Goal: Task Accomplishment & Management: Complete application form

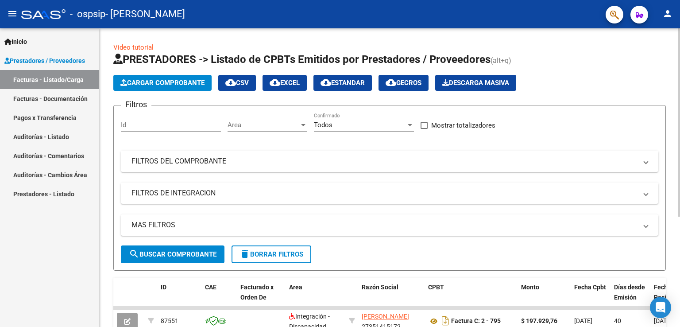
click at [171, 87] on button "Cargar Comprobante" at bounding box center [162, 83] width 98 height 16
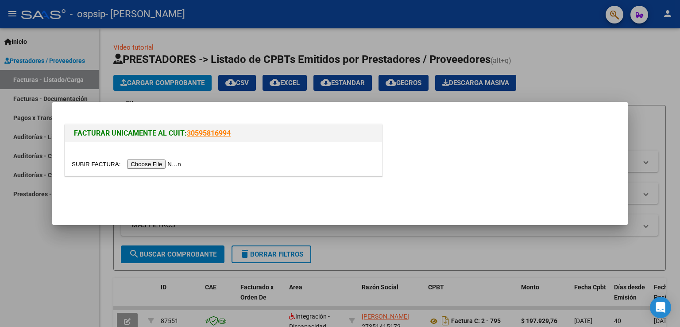
click at [166, 162] on input "file" at bounding box center [128, 163] width 112 height 9
click at [142, 164] on input "file" at bounding box center [128, 163] width 112 height 9
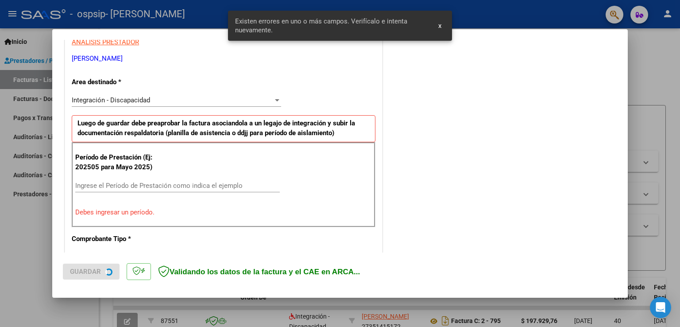
scroll to position [185, 0]
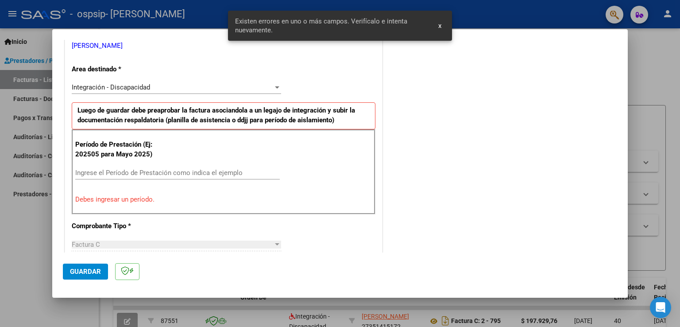
click at [136, 174] on input "Ingrese el Período de Prestación como indica el ejemplo" at bounding box center [177, 173] width 205 height 8
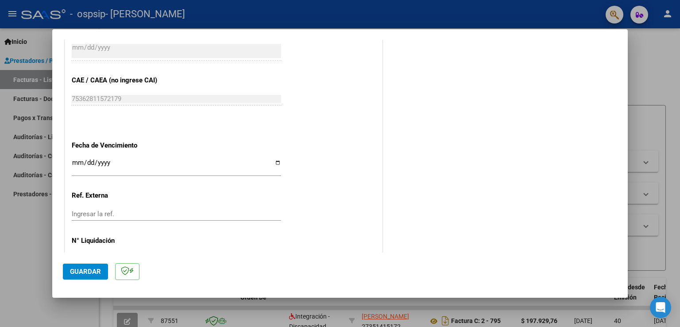
scroll to position [539, 0]
type input "202508"
click at [95, 270] on span "Guardar" at bounding box center [85, 271] width 31 height 8
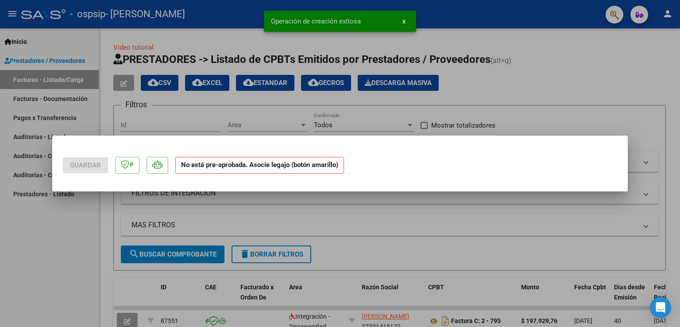
scroll to position [0, 0]
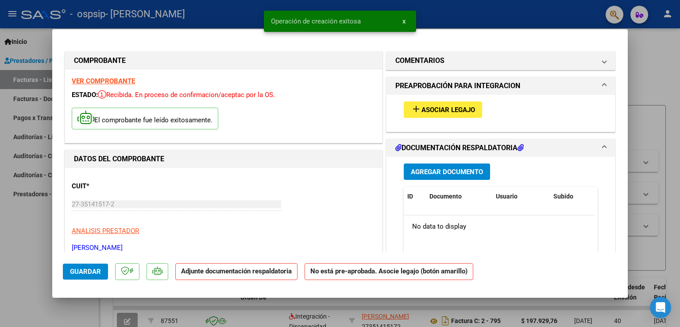
click at [466, 108] on span "Asociar Legajo" at bounding box center [449, 110] width 54 height 8
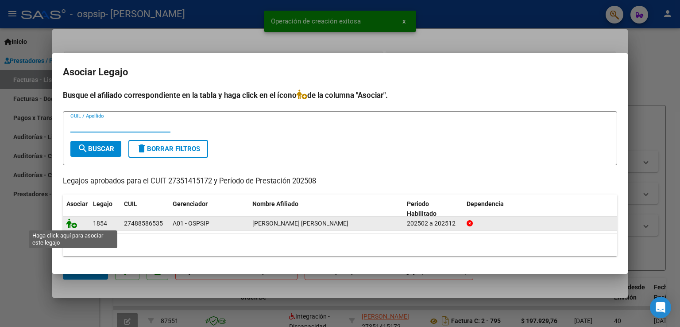
click at [73, 224] on icon at bounding box center [71, 223] width 11 height 10
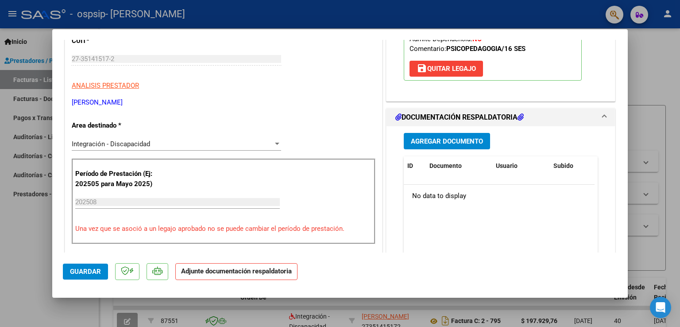
scroll to position [177, 0]
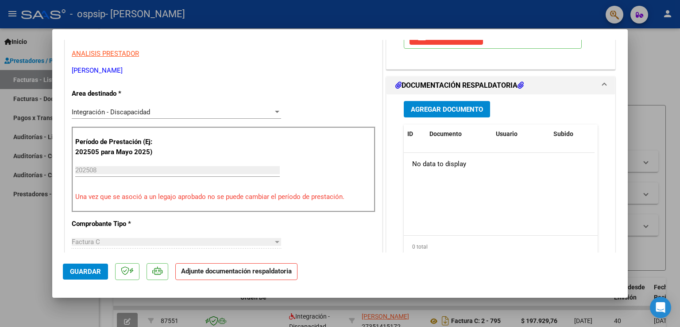
click at [441, 112] on span "Agregar Documento" at bounding box center [447, 109] width 72 height 8
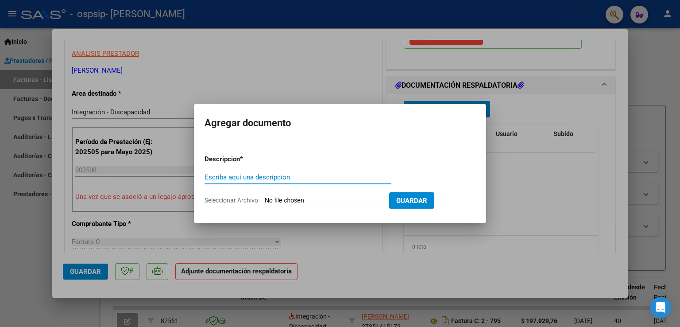
click at [283, 177] on input "Escriba aquí una descripcion" at bounding box center [298, 177] width 187 height 8
type input "Asistencia agosto"
click at [315, 199] on input "Seleccionar Archivo" at bounding box center [323, 201] width 117 height 8
type input "C:\fakepath\Rodriguez Sofia.pdf"
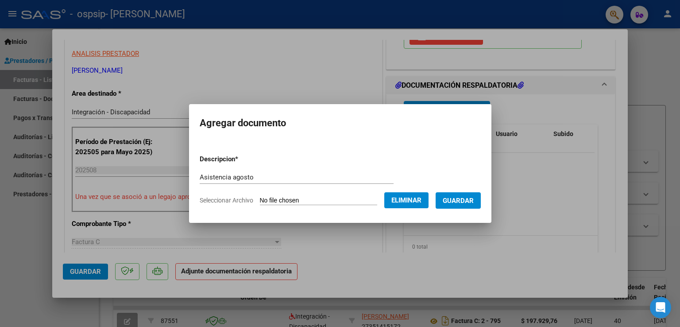
click at [474, 203] on span "Guardar" at bounding box center [458, 201] width 31 height 8
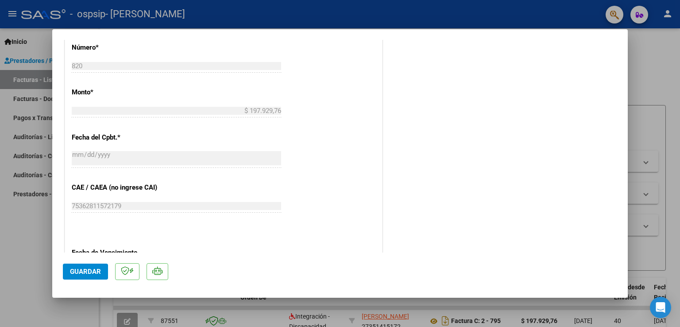
scroll to position [579, 0]
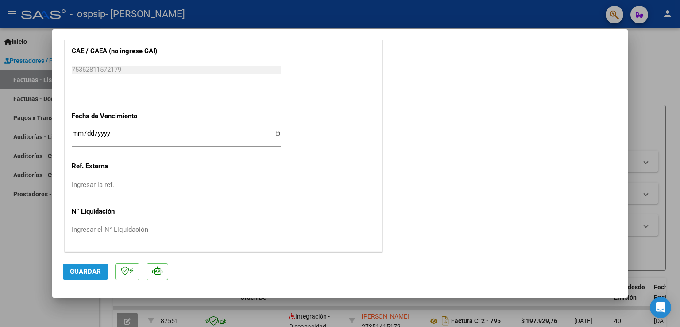
click at [99, 266] on button "Guardar" at bounding box center [85, 271] width 45 height 16
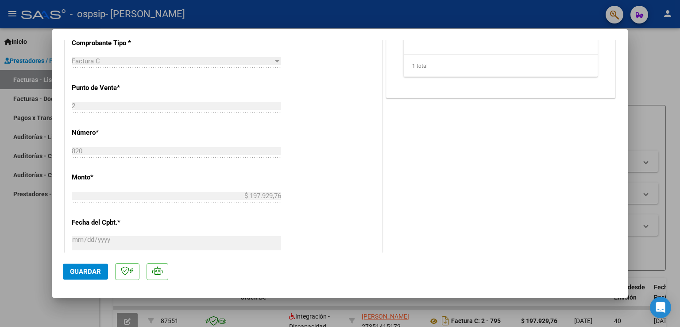
scroll to position [327, 0]
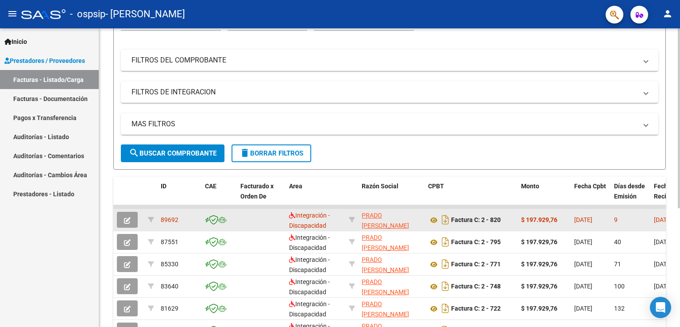
scroll to position [133, 0]
